Goal: Task Accomplishment & Management: Manage account settings

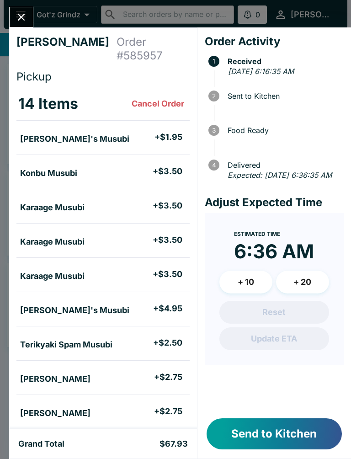
click at [245, 429] on button "Send to Kitchen" at bounding box center [274, 433] width 135 height 31
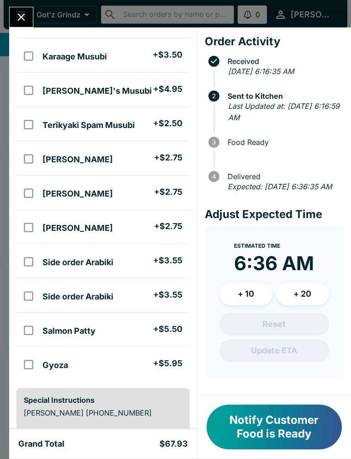
scroll to position [215, 0]
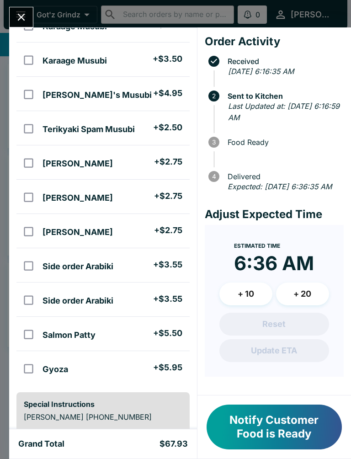
click at [288, 420] on button "Notify Customer Food is Ready" at bounding box center [274, 427] width 135 height 45
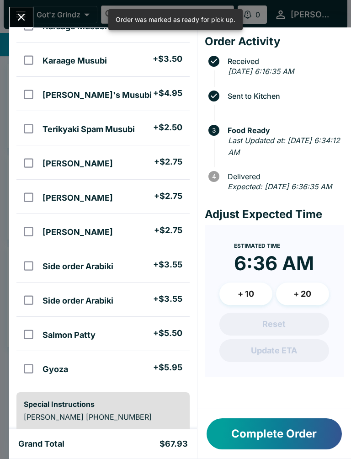
click at [26, 19] on icon "Close" at bounding box center [21, 17] width 12 height 12
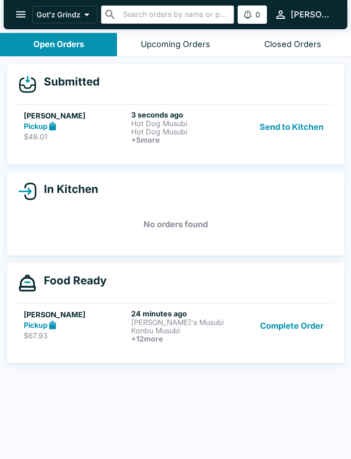
click at [311, 329] on button "Complete Order" at bounding box center [291, 326] width 71 height 34
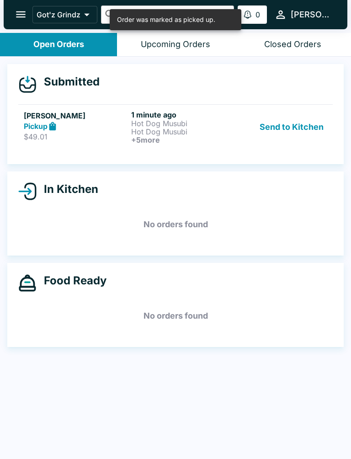
click at [171, 133] on p "Hot Dog Musubi" at bounding box center [183, 132] width 104 height 8
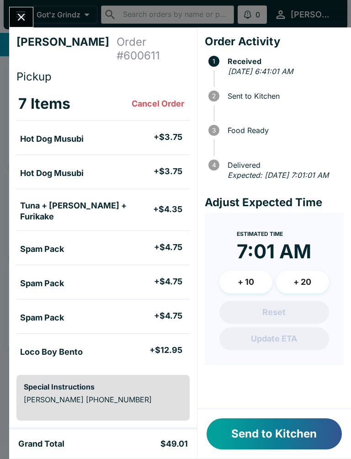
click at [286, 442] on button "Send to Kitchen" at bounding box center [274, 433] width 135 height 31
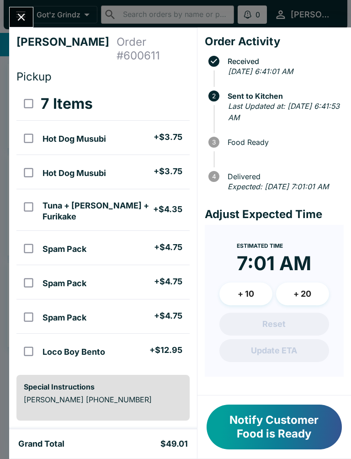
click at [283, 426] on button "Notify Customer Food is Ready" at bounding box center [274, 427] width 135 height 45
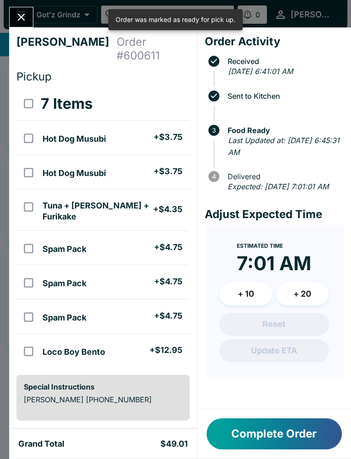
click at [262, 440] on button "Complete Order" at bounding box center [274, 433] width 135 height 31
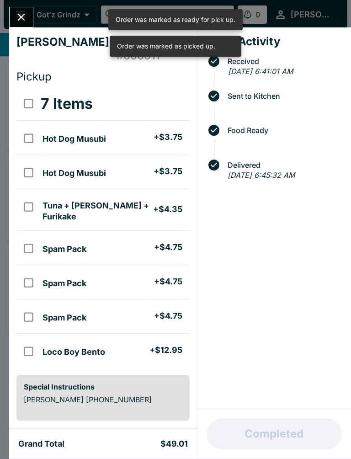
click at [14, 14] on button "Close" at bounding box center [21, 17] width 23 height 20
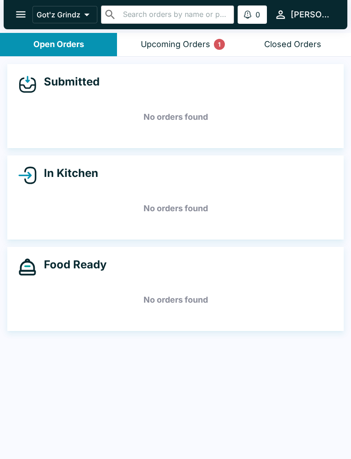
click at [192, 44] on div "Upcoming Orders 1" at bounding box center [175, 44] width 69 height 11
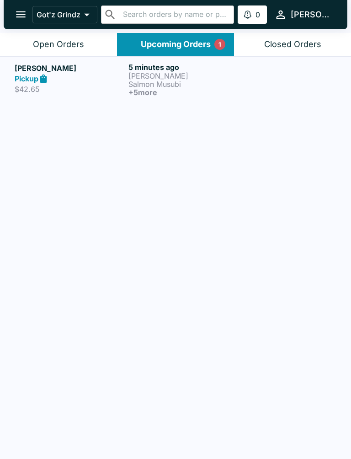
click at [171, 78] on p "[PERSON_NAME]" at bounding box center [183, 76] width 110 height 8
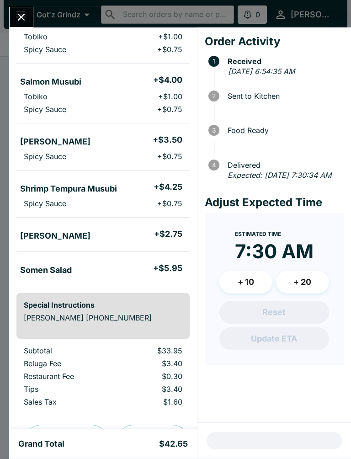
scroll to position [165, 0]
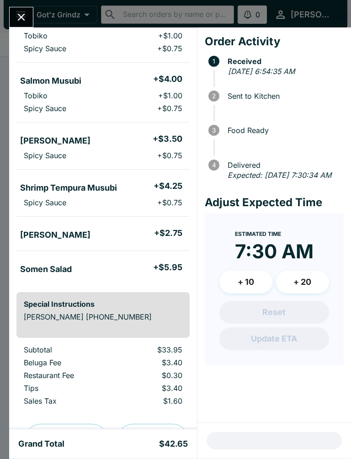
click at [27, 16] on icon "Close" at bounding box center [21, 17] width 12 height 12
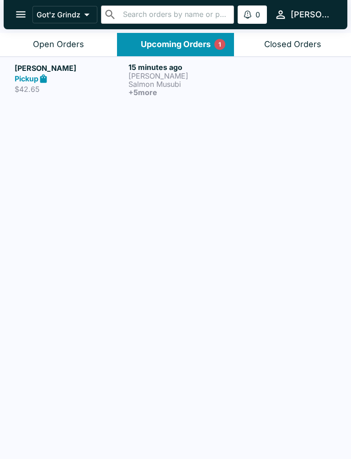
click at [77, 43] on div "Open Orders" at bounding box center [58, 44] width 51 height 11
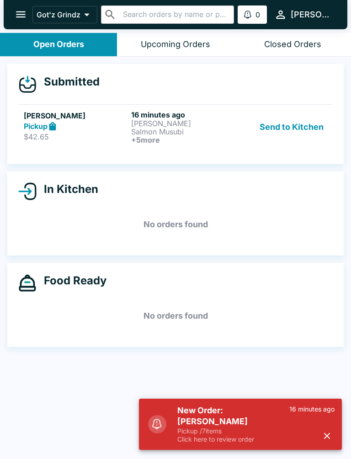
click at [296, 136] on button "Send to Kitchen" at bounding box center [291, 127] width 71 height 34
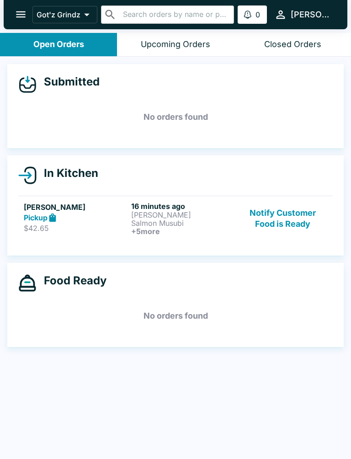
click at [283, 234] on button "Notify Customer Food is Ready" at bounding box center [283, 219] width 89 height 34
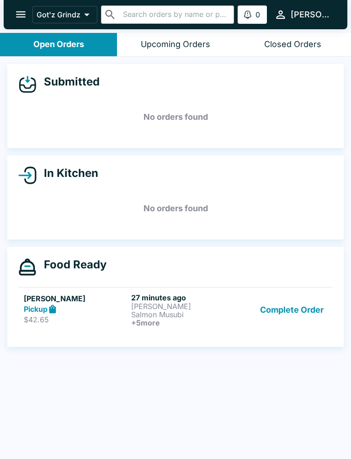
click at [291, 314] on button "Complete Order" at bounding box center [291, 310] width 71 height 34
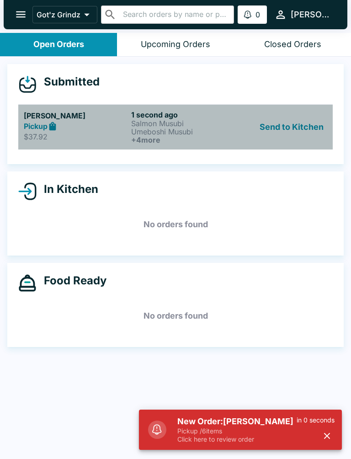
click at [183, 134] on p "Umeboshi Musubi" at bounding box center [183, 132] width 104 height 8
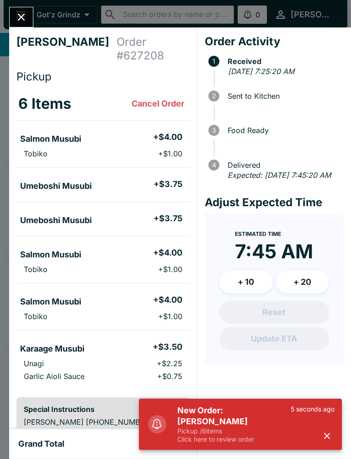
click at [333, 432] on button "button" at bounding box center [327, 435] width 15 height 15
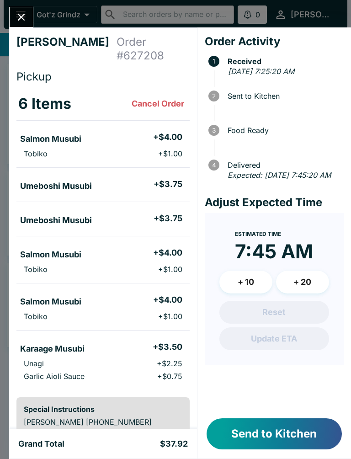
click at [306, 435] on button "Send to Kitchen" at bounding box center [274, 433] width 135 height 31
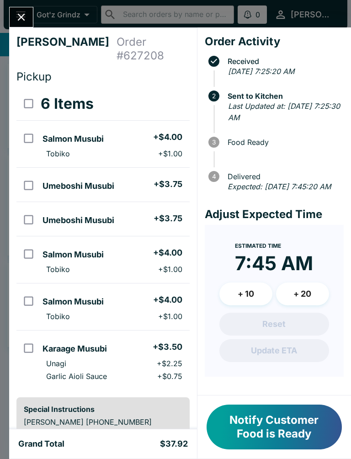
click at [294, 431] on button "Notify Customer Food is Ready" at bounding box center [274, 427] width 135 height 45
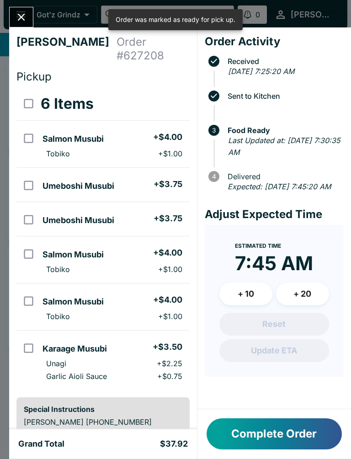
click at [17, 17] on icon "Close" at bounding box center [21, 17] width 12 height 12
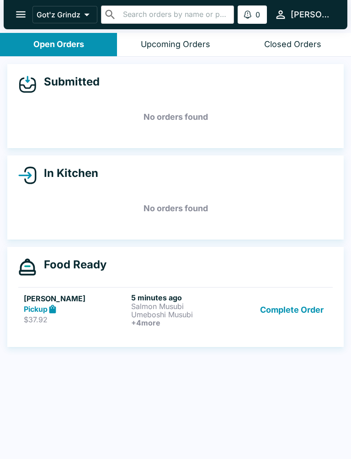
click at [292, 326] on button "Complete Order" at bounding box center [291, 310] width 71 height 34
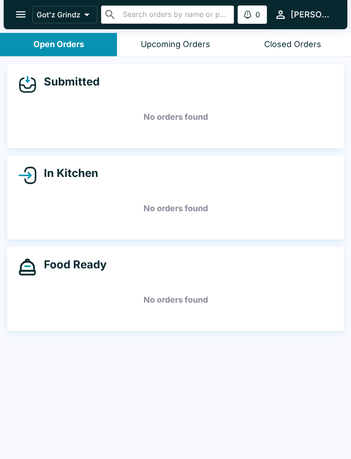
click at [314, 48] on div "Closed Orders" at bounding box center [292, 44] width 57 height 11
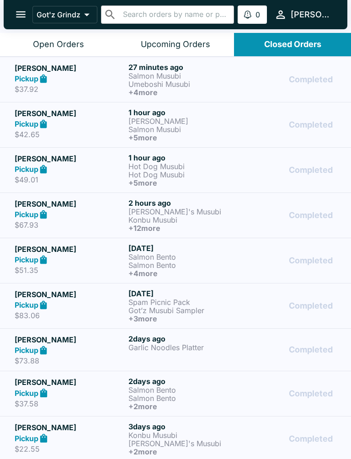
click at [152, 169] on p "Hot Dog Musubi" at bounding box center [183, 166] width 110 height 8
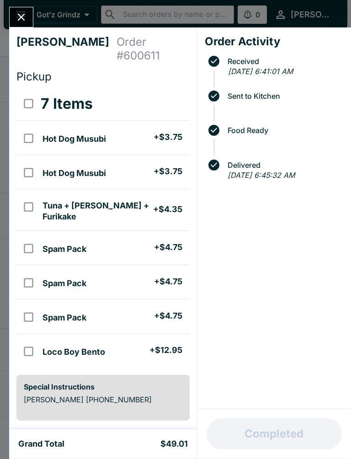
click at [25, 19] on icon "Close" at bounding box center [21, 17] width 12 height 12
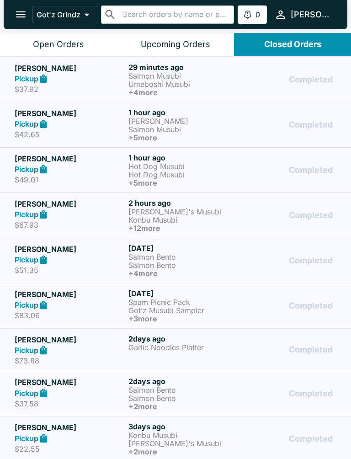
click at [70, 41] on div "Open Orders" at bounding box center [58, 44] width 51 height 11
